Goal: Transaction & Acquisition: Purchase product/service

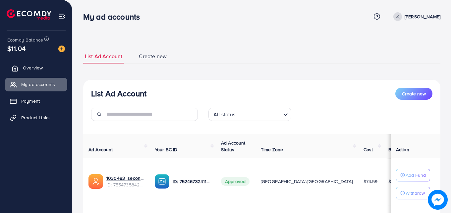
click at [26, 68] on span "Overview" at bounding box center [33, 67] width 20 height 7
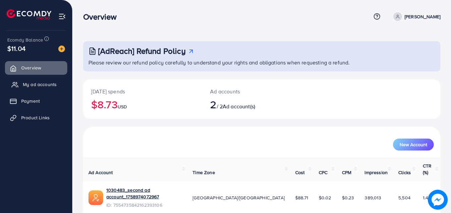
click at [26, 87] on span "My ad accounts" at bounding box center [40, 84] width 34 height 7
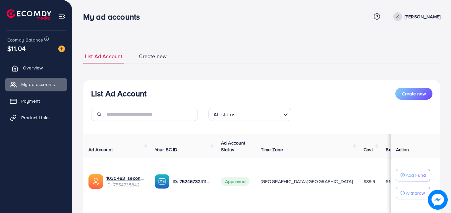
click at [34, 65] on span "Overview" at bounding box center [33, 67] width 20 height 7
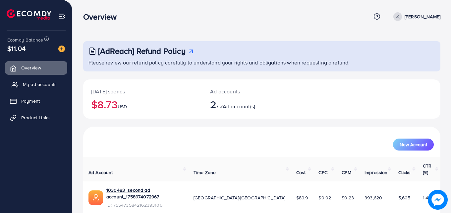
click at [38, 83] on span "My ad accounts" at bounding box center [40, 84] width 34 height 7
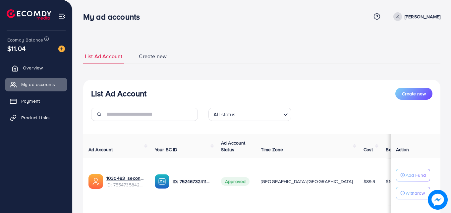
click at [32, 69] on span "Overview" at bounding box center [33, 67] width 20 height 7
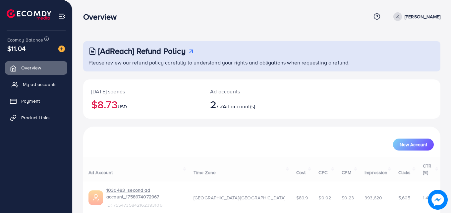
click at [29, 86] on span "My ad accounts" at bounding box center [40, 84] width 34 height 7
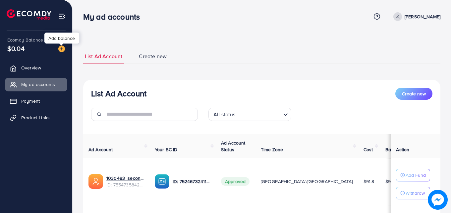
click at [61, 51] on img at bounding box center [61, 48] width 7 height 7
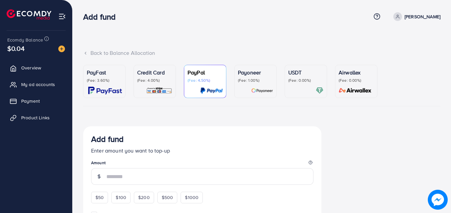
click at [299, 82] on p "(Fee: 0.00%)" at bounding box center [305, 80] width 35 height 5
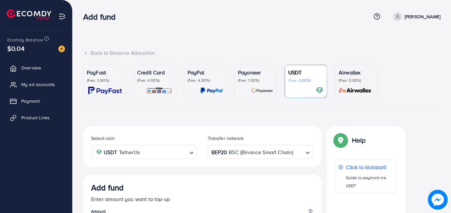
click at [260, 151] on div "BEP20 BSC (Binance Smart Chain)" at bounding box center [257, 151] width 94 height 12
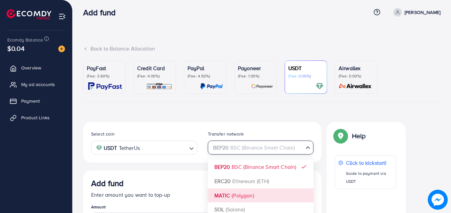
scroll to position [93, 0]
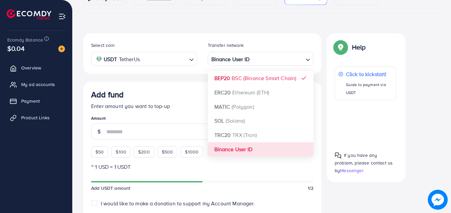
click at [248, 151] on div "Select coin USDT TetherUs Loading... Transfer network Binance User ID Loading..…" at bounding box center [202, 197] width 238 height 329
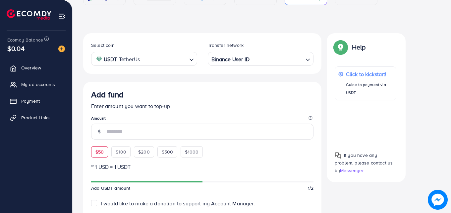
click at [100, 153] on span "$50" at bounding box center [99, 151] width 8 height 7
type input "**"
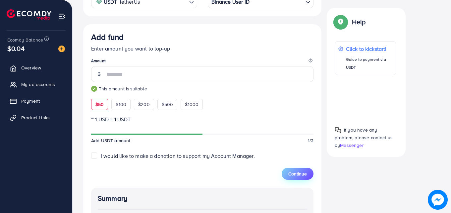
scroll to position [270, 0]
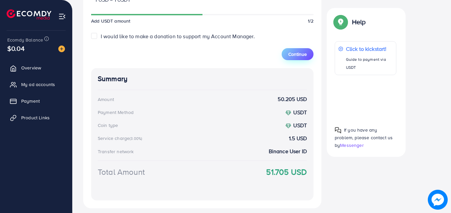
click at [297, 53] on span "Continue" at bounding box center [297, 54] width 19 height 7
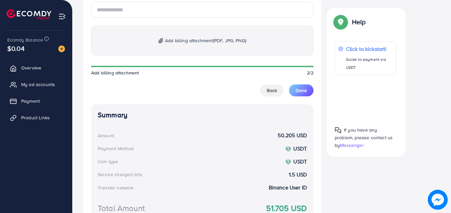
scroll to position [383, 0]
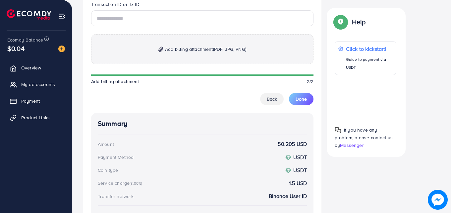
drag, startPoint x: 245, startPoint y: 56, endPoint x: 253, endPoint y: 33, distance: 24.3
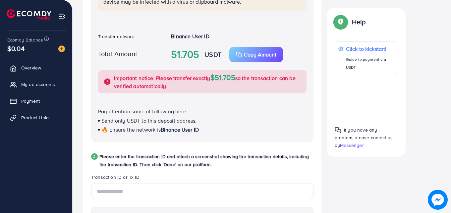
scroll to position [166, 0]
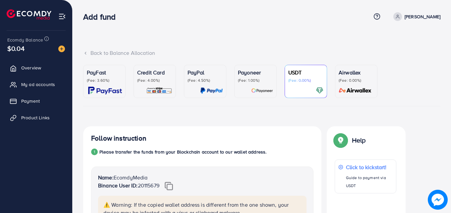
scroll to position [235, 0]
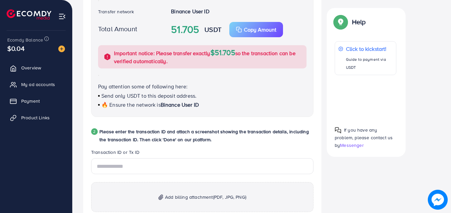
click at [196, 192] on p "Add billing attachment (PDF, JPG, PNG)" at bounding box center [202, 197] width 222 height 30
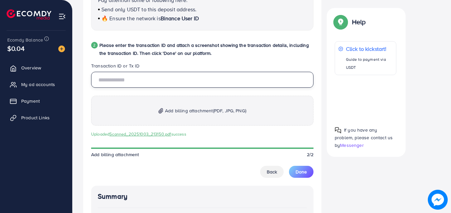
click at [184, 78] on input "text" at bounding box center [202, 80] width 222 height 16
paste input "**********"
type input "**********"
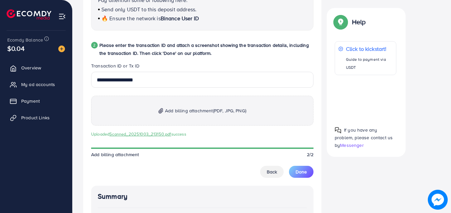
click at [211, 65] on legend "Transaction ID or Tx ID" at bounding box center [202, 66] width 222 height 9
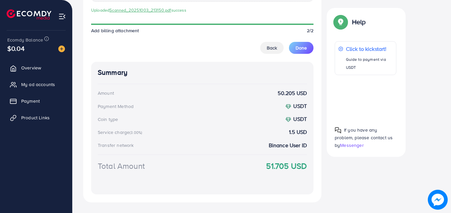
scroll to position [448, 0]
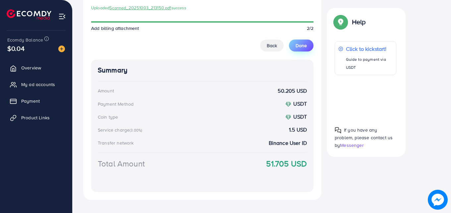
click at [296, 46] on span "Done" at bounding box center [301, 45] width 11 height 7
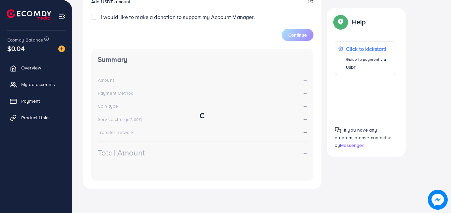
scroll to position [118, 0]
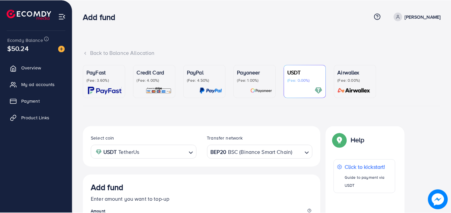
scroll to position [118, 0]
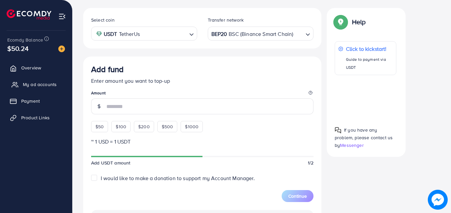
click at [30, 82] on span "My ad accounts" at bounding box center [40, 84] width 34 height 7
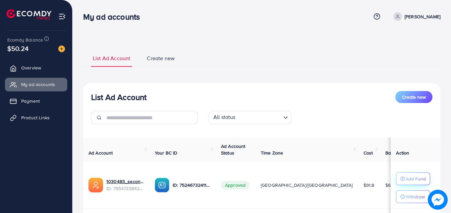
click at [407, 175] on p "Add Fund" at bounding box center [416, 178] width 20 height 8
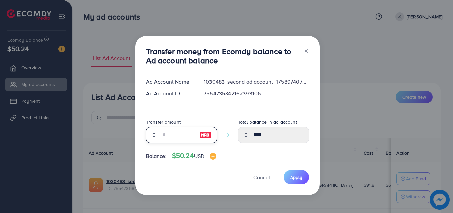
click at [178, 138] on input "number" at bounding box center [177, 135] width 33 height 16
type input "*"
type input "****"
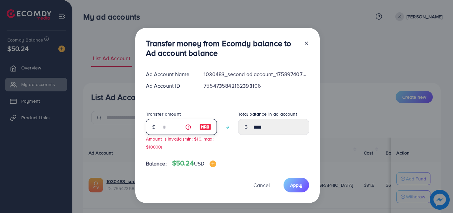
type input "**"
type input "*****"
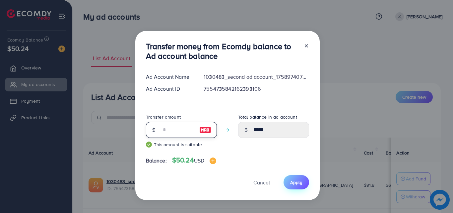
type input "**"
click at [293, 183] on span "Apply" at bounding box center [296, 182] width 12 height 7
